Goal: Task Accomplishment & Management: Use online tool/utility

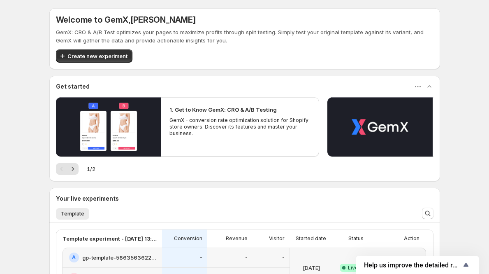
click at [111, 63] on div "Welcome to GemX , [PERSON_NAME] GemX: CRO & A/B Test optimizes your pages to ma…" at bounding box center [244, 38] width 391 height 61
click at [114, 58] on span "Create new experiment" at bounding box center [97, 56] width 60 height 8
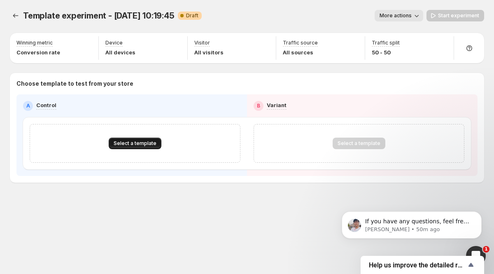
click at [151, 140] on span "Select a template" at bounding box center [135, 143] width 43 height 7
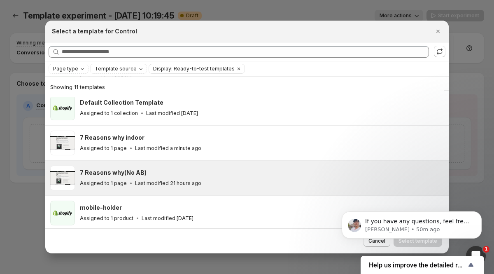
scroll to position [109, 0]
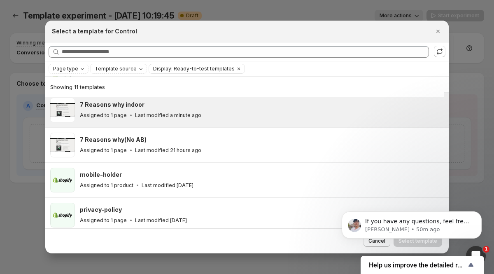
click at [194, 114] on p "Last modified a minute ago" at bounding box center [168, 115] width 66 height 7
click at [413, 248] on body "If you have any questions, feel free to reach out. I'd be happy to help. [PERSO…" at bounding box center [411, 222] width 158 height 51
click at [402, 243] on body "If you have any questions, feel free to reach out. I'd be happy to help. [PERSO…" at bounding box center [411, 222] width 158 height 51
click at [477, 214] on icon "Dismiss notification" at bounding box center [479, 213] width 5 height 5
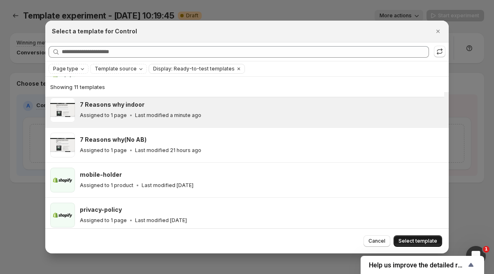
click at [438, 241] on button "Select template" at bounding box center [417, 241] width 49 height 12
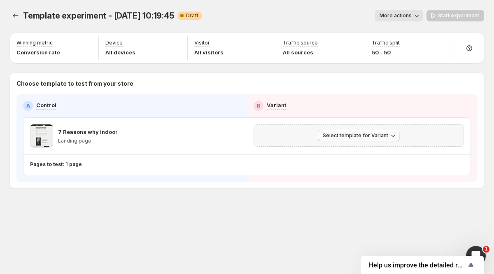
click at [362, 135] on span "Select template for Variant" at bounding box center [354, 135] width 65 height 7
click at [381, 153] on span "Select an existing template" at bounding box center [353, 152] width 70 height 7
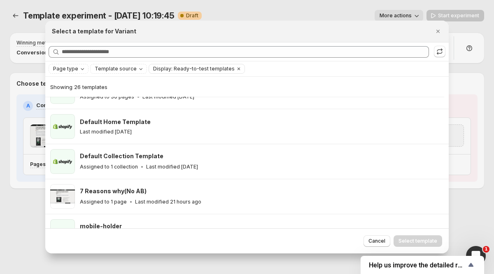
scroll to position [0, 0]
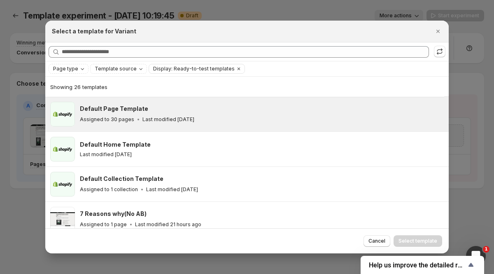
click at [244, 118] on div "Assigned to 30 pages Last modified [DATE]" at bounding box center [260, 119] width 361 height 8
click at [415, 237] on button "Select template" at bounding box center [417, 241] width 49 height 12
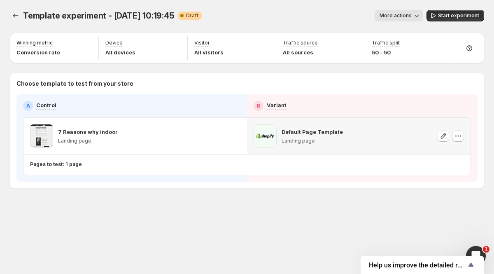
click at [298, 141] on p "Landing page" at bounding box center [311, 140] width 61 height 7
click at [270, 136] on span at bounding box center [264, 135] width 23 height 23
click at [464, 137] on div "Default Page Template Landing page" at bounding box center [358, 136] width 223 height 36
click at [459, 136] on icon "button" at bounding box center [458, 136] width 8 height 8
click at [323, 132] on p "Default Page Template" at bounding box center [311, 132] width 61 height 8
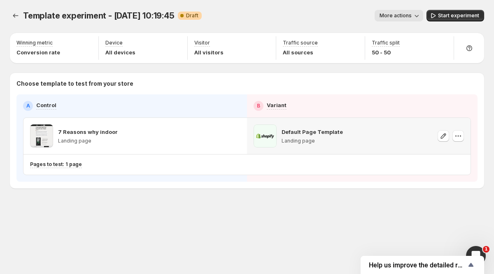
click at [315, 131] on p "Default Page Template" at bounding box center [311, 132] width 61 height 8
click at [298, 139] on p "Landing page" at bounding box center [311, 140] width 61 height 7
click at [264, 133] on span at bounding box center [264, 135] width 23 height 23
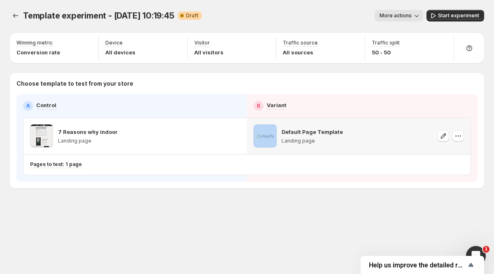
click at [282, 132] on p "Default Page Template" at bounding box center [311, 132] width 61 height 8
click at [297, 128] on p "Default Page Template" at bounding box center [311, 132] width 61 height 8
click at [445, 136] on icon "button" at bounding box center [443, 136] width 8 height 8
click at [457, 137] on icon "button" at bounding box center [458, 136] width 8 height 8
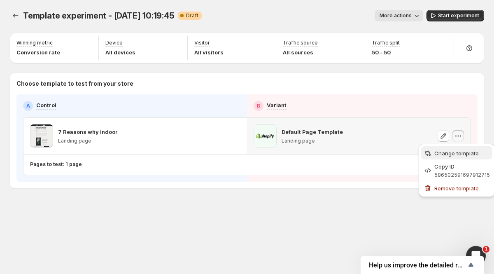
click at [452, 154] on span "Change template" at bounding box center [456, 153] width 44 height 7
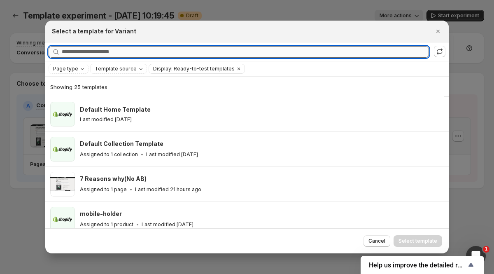
click at [138, 56] on input "Searching all templates" at bounding box center [245, 52] width 367 height 12
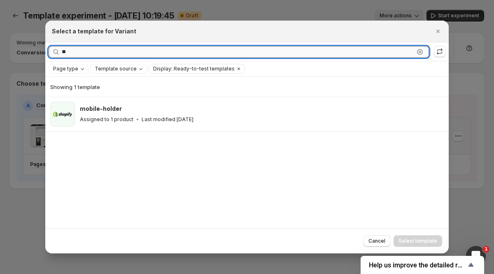
type input "*"
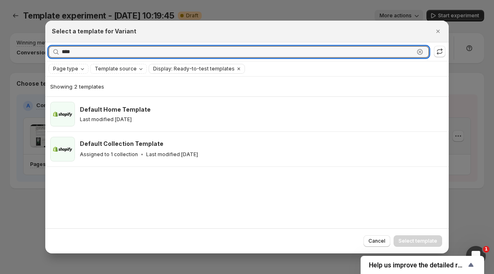
type input "****"
click at [431, 30] on div "Select a template for Variant" at bounding box center [247, 31] width 390 height 8
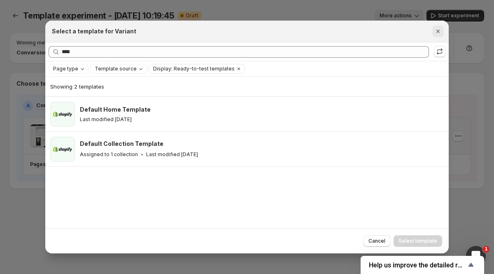
click at [433, 30] on button "Close" at bounding box center [438, 32] width 12 height 12
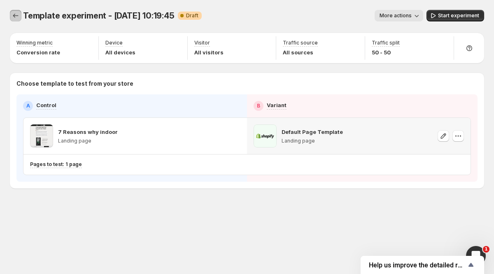
click at [19, 18] on icon "Experiments" at bounding box center [16, 16] width 8 height 8
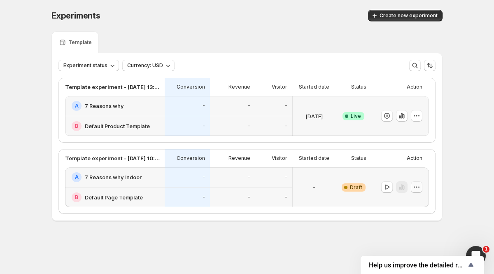
click at [419, 189] on icon "button" at bounding box center [416, 187] width 8 height 8
click at [421, 206] on span "Edit" at bounding box center [422, 203] width 40 height 8
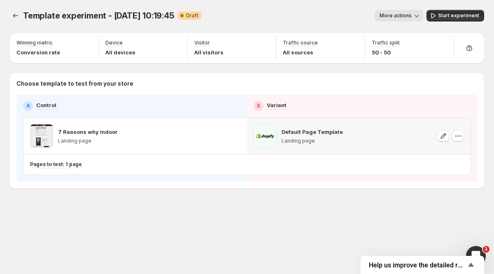
click at [297, 132] on p "Default Page Template" at bounding box center [311, 132] width 61 height 8
click at [445, 135] on icon "button" at bounding box center [443, 135] width 5 height 5
click at [459, 139] on icon "button" at bounding box center [458, 136] width 8 height 8
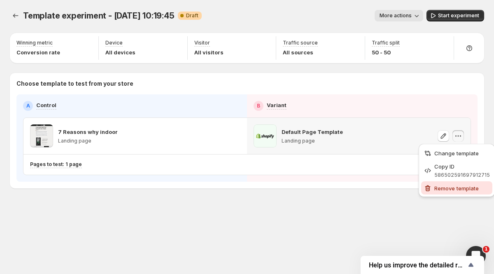
click at [450, 189] on span "Remove template" at bounding box center [456, 188] width 44 height 7
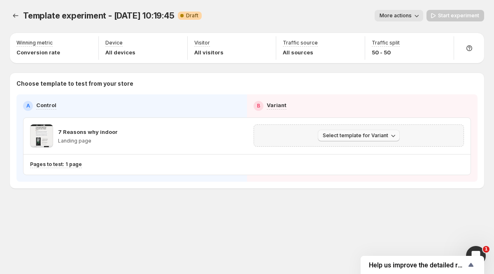
click at [379, 135] on span "Select template for Variant" at bounding box center [354, 135] width 65 height 7
click at [376, 156] on button "Select an existing template" at bounding box center [359, 152] width 89 height 13
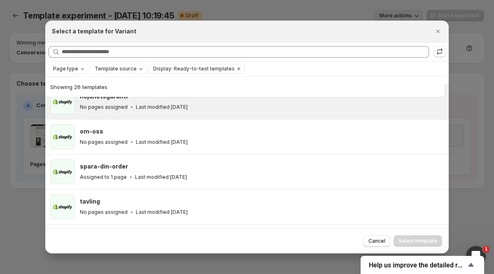
scroll to position [378, 0]
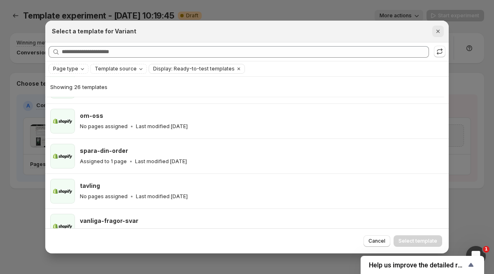
click at [435, 30] on icon "Close" at bounding box center [438, 31] width 8 height 8
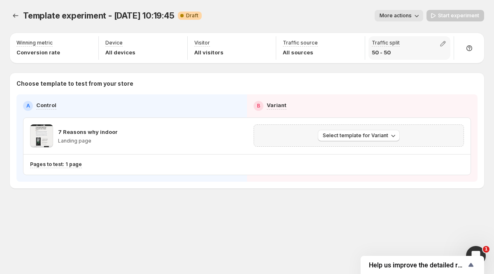
scroll to position [216, 0]
click at [19, 17] on icon "Experiments" at bounding box center [16, 16] width 8 height 8
